Goal: Find specific page/section: Find specific page/section

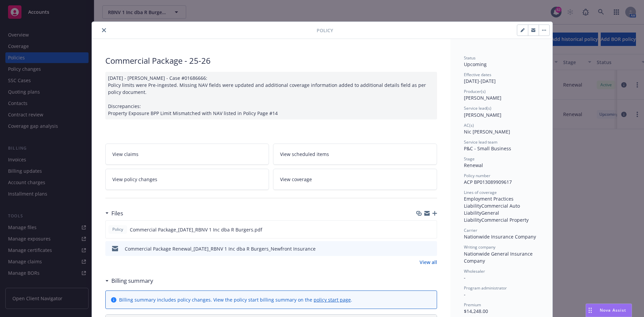
click at [100, 31] on button "close" at bounding box center [104, 30] width 8 height 8
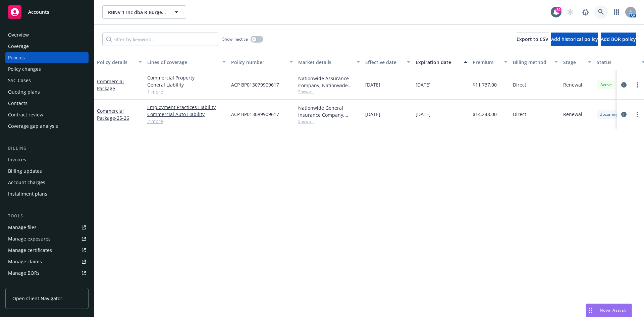
click at [601, 9] on icon at bounding box center [601, 12] width 6 height 6
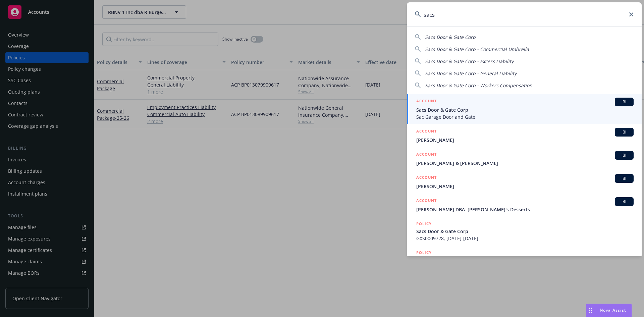
type input "sacs"
click at [430, 101] on h5 "ACCOUNT" at bounding box center [426, 102] width 20 height 8
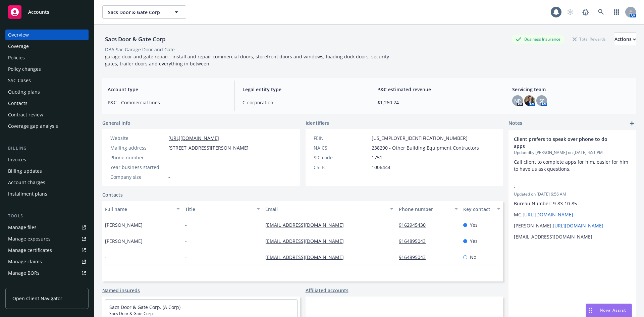
click at [34, 56] on div "Policies" at bounding box center [47, 57] width 78 height 11
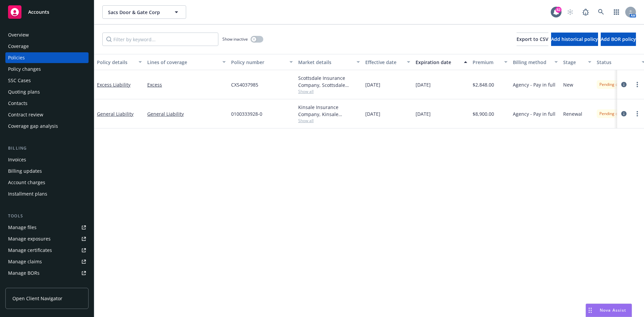
click at [42, 159] on div "Invoices" at bounding box center [47, 159] width 78 height 11
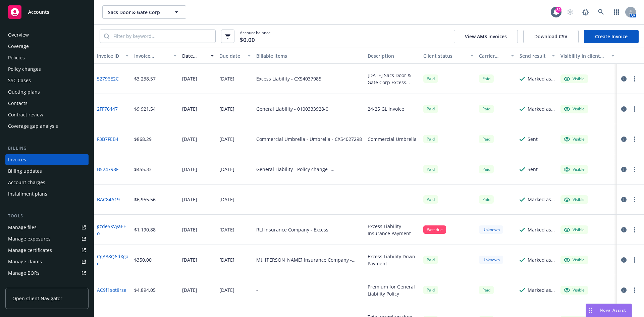
click at [25, 56] on div "Policies" at bounding box center [47, 57] width 78 height 11
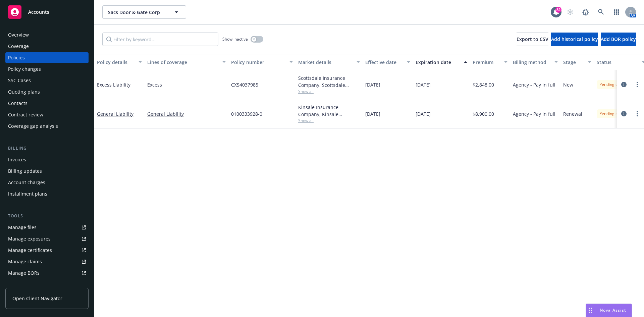
click at [31, 160] on div "Invoices" at bounding box center [47, 159] width 78 height 11
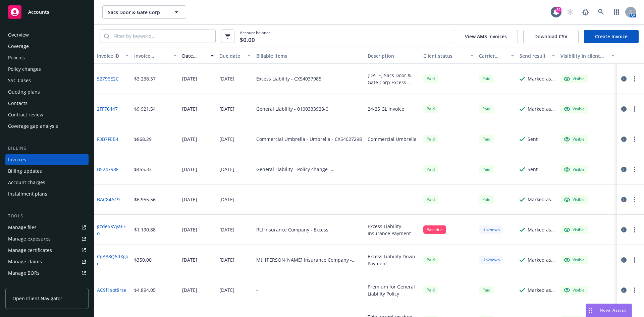
click at [25, 57] on div "Policies" at bounding box center [47, 57] width 78 height 11
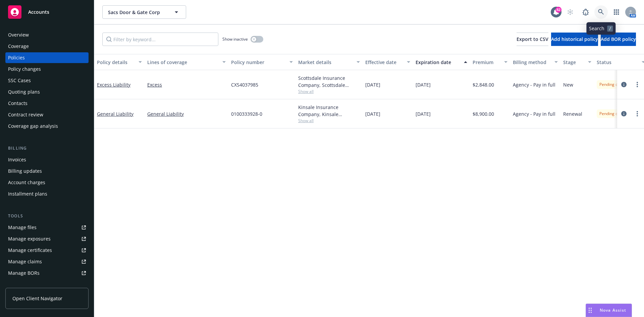
click at [604, 10] on link at bounding box center [600, 11] width 13 height 13
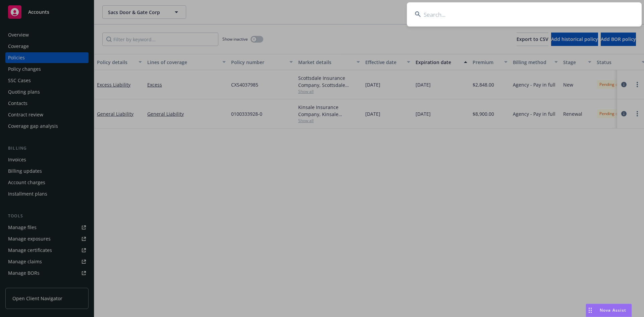
type input "n"
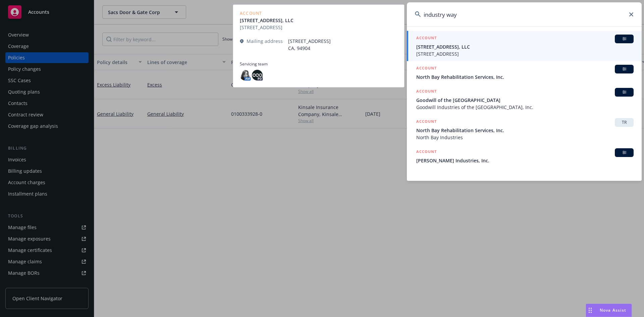
type input "industry way"
click at [424, 36] on h5 "ACCOUNT" at bounding box center [426, 39] width 20 height 8
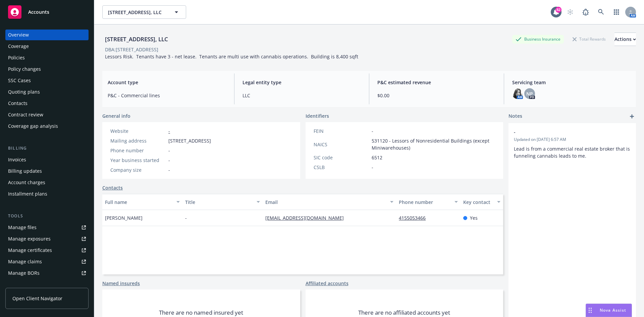
click at [28, 56] on div "Policies" at bounding box center [47, 57] width 78 height 11
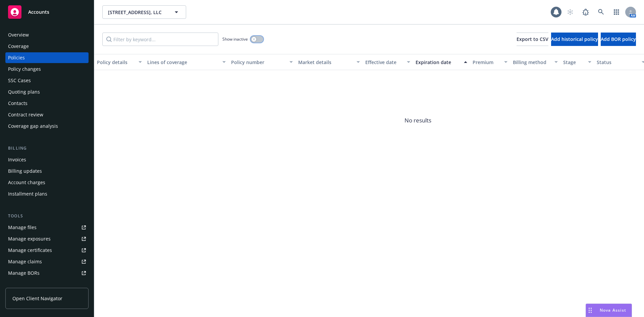
click at [252, 39] on icon "button" at bounding box center [253, 39] width 3 height 3
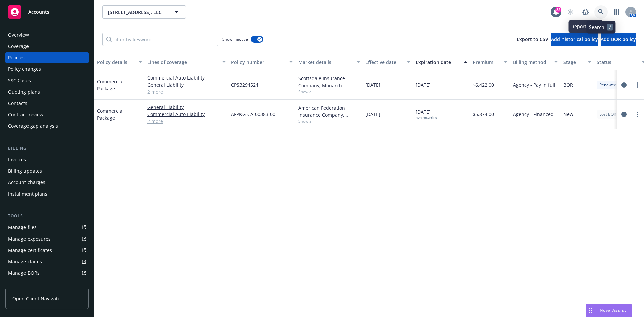
click at [601, 9] on icon at bounding box center [601, 12] width 6 height 6
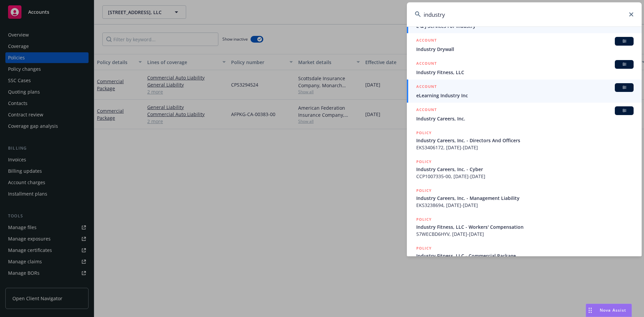
scroll to position [101, 0]
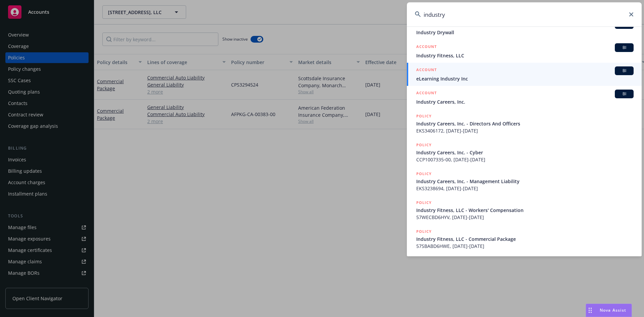
type input "industry"
click at [632, 15] on icon at bounding box center [631, 14] width 4 height 4
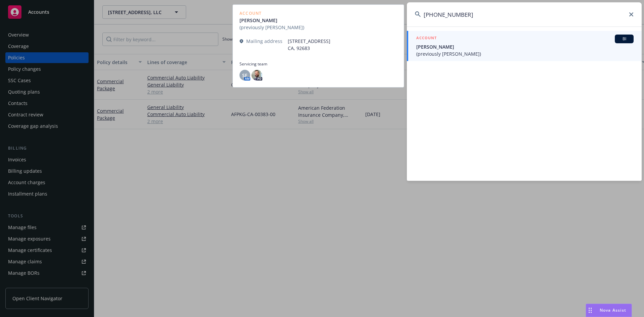
type input "[PHONE_NUMBER]"
click at [427, 34] on link "ACCOUNT BI [PERSON_NAME] (previously [PERSON_NAME])" at bounding box center [524, 46] width 235 height 30
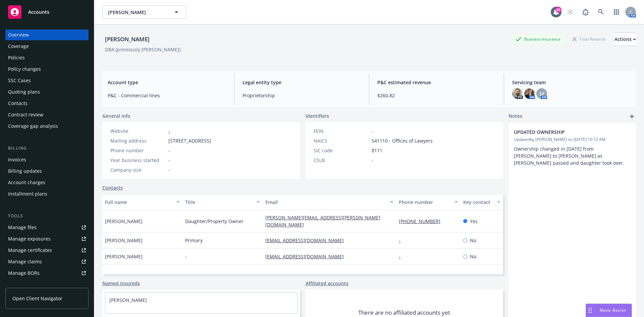
click at [32, 62] on div "Policies" at bounding box center [47, 57] width 78 height 11
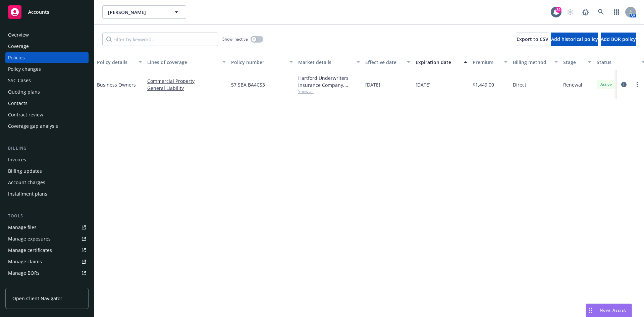
click at [35, 35] on div "Overview" at bounding box center [47, 34] width 78 height 11
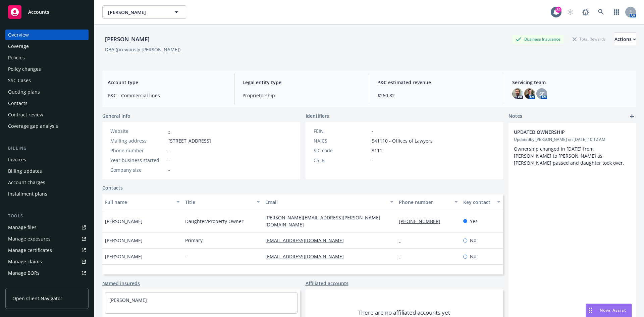
click at [59, 60] on div "Policies" at bounding box center [47, 57] width 78 height 11
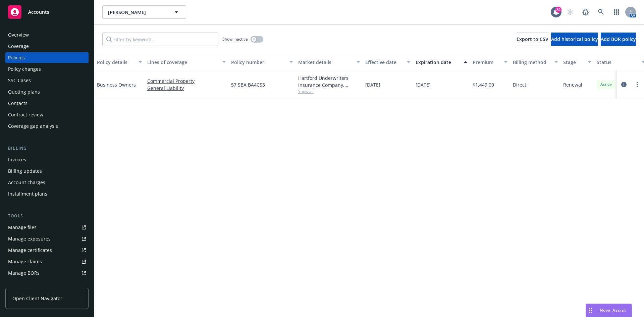
click at [42, 36] on div "Overview" at bounding box center [47, 34] width 78 height 11
